Goal: Task Accomplishment & Management: Manage account settings

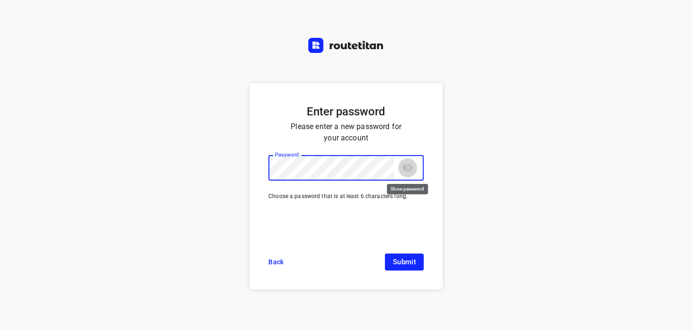
click at [406, 169] on icon "toggle password visibility" at bounding box center [407, 167] width 11 height 11
click at [402, 262] on span "Submit" at bounding box center [404, 261] width 24 height 11
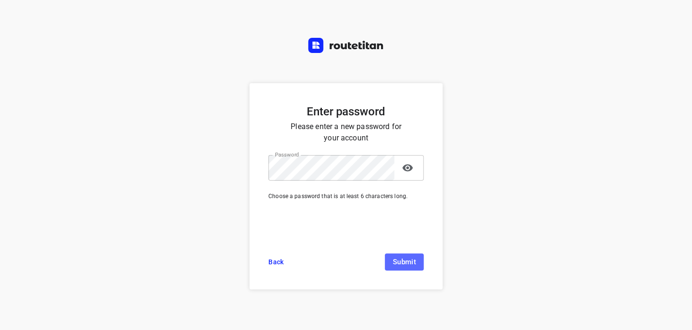
click at [401, 258] on span "Submit" at bounding box center [404, 261] width 24 height 11
